Goal: Transaction & Acquisition: Purchase product/service

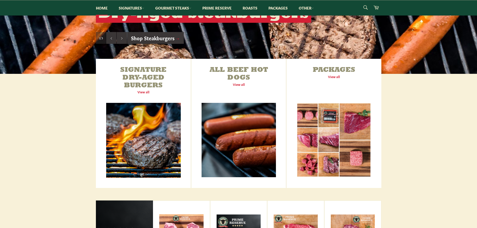
scroll to position [175, 0]
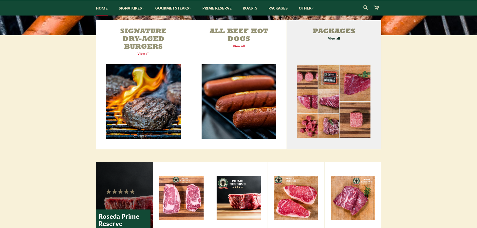
click at [328, 38] on link "Packages View all" at bounding box center [333, 84] width 95 height 129
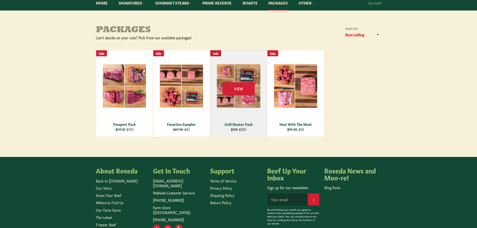
scroll to position [25, 0]
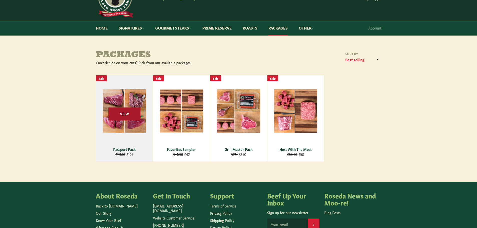
click at [120, 115] on span "View" at bounding box center [124, 114] width 32 height 13
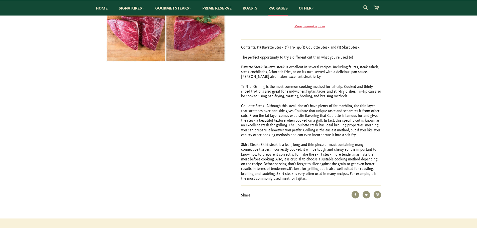
scroll to position [25, 0]
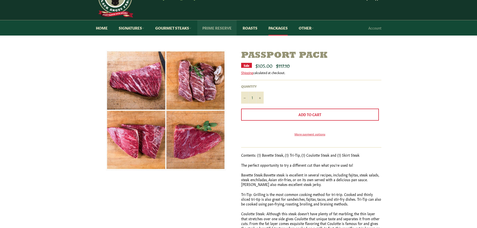
click at [222, 28] on link "Prime Reserve" at bounding box center [216, 27] width 39 height 15
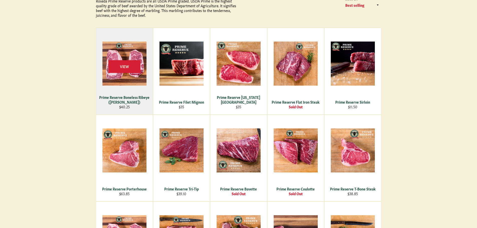
scroll to position [25, 0]
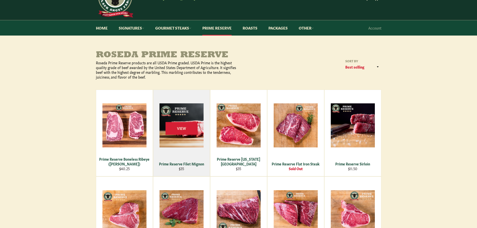
click at [179, 138] on div "View" at bounding box center [181, 133] width 57 height 86
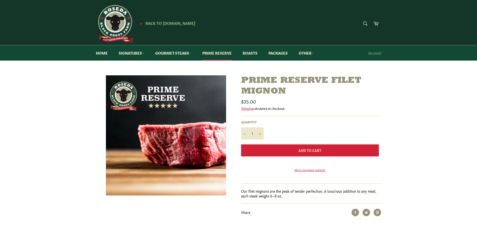
click at [308, 152] on span "Add to Cart" at bounding box center [309, 150] width 23 height 5
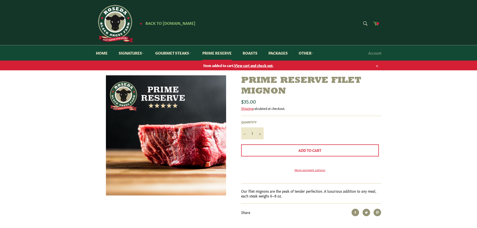
click at [376, 25] on icon at bounding box center [376, 24] width 6 height 6
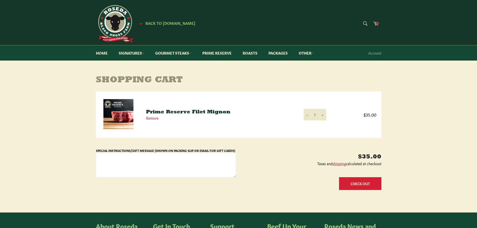
click at [214, 110] on link "Prime Reserve Filet Mignon" at bounding box center [188, 112] width 84 height 5
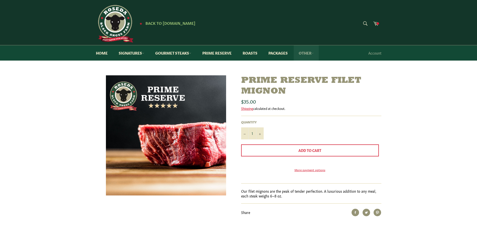
click at [314, 53] on icon at bounding box center [312, 53] width 2 height 2
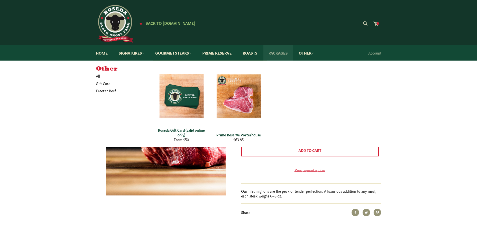
click at [285, 53] on link "Packages" at bounding box center [277, 52] width 29 height 15
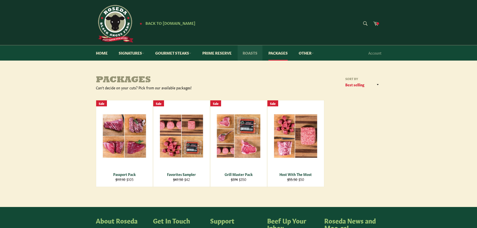
click at [253, 54] on link "Roasts" at bounding box center [250, 52] width 25 height 15
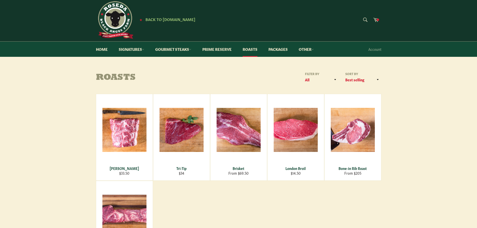
scroll to position [75, 0]
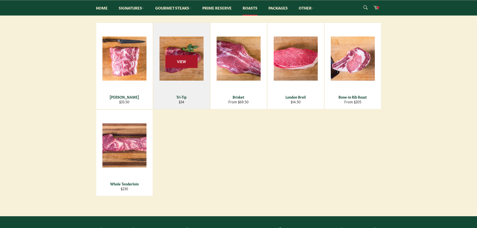
click at [173, 64] on span "View" at bounding box center [181, 61] width 32 height 13
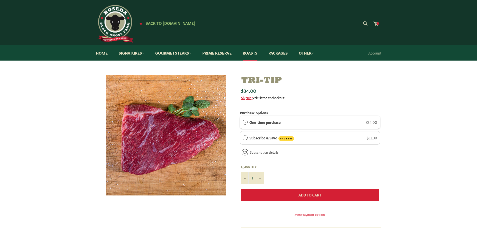
click at [304, 194] on span "Add to Cart" at bounding box center [309, 194] width 23 height 5
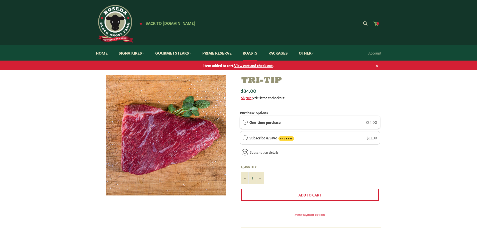
click at [376, 24] on icon at bounding box center [375, 24] width 5 height 4
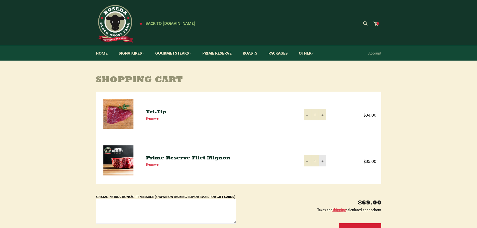
click at [323, 163] on button "+" at bounding box center [323, 160] width 8 height 11
click at [171, 53] on link "Gourmet Steaks" at bounding box center [173, 52] width 46 height 15
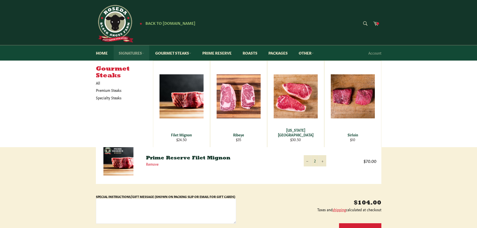
click at [142, 54] on link "Signatures" at bounding box center [132, 52] width 36 height 15
